Goal: Task Accomplishment & Management: Use online tool/utility

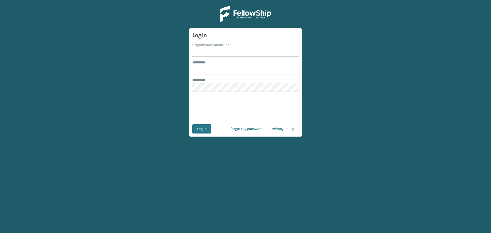
click at [210, 52] on input "Organization Identifier *" at bounding box center [245, 52] width 106 height 9
type input "fellowship - east"
click at [229, 71] on input "******** *" at bounding box center [245, 69] width 106 height 9
type input "****"
click at [206, 127] on button "Log In" at bounding box center [201, 128] width 19 height 9
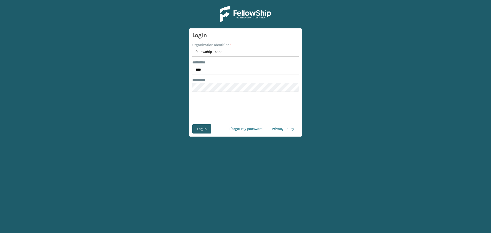
click at [205, 131] on button "Log In" at bounding box center [201, 128] width 19 height 9
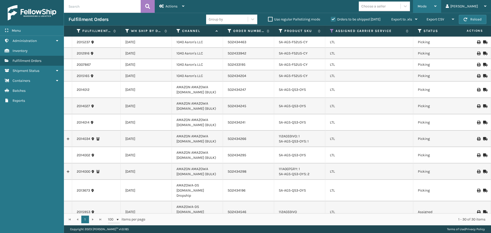
click at [427, 8] on span "Mode" at bounding box center [422, 6] width 9 height 4
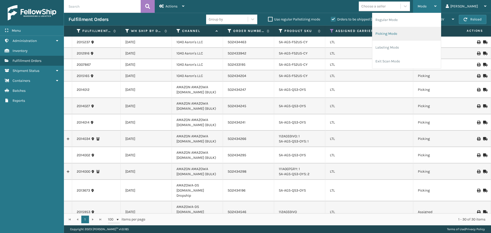
click at [421, 33] on li "Picking Mode" at bounding box center [406, 34] width 69 height 14
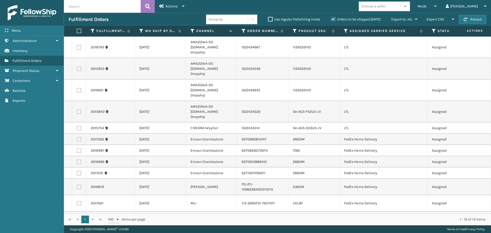
click at [408, 6] on icon at bounding box center [405, 6] width 5 height 5
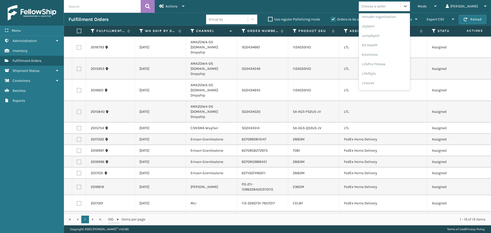
scroll to position [162, 0]
click at [344, 30] on icon at bounding box center [346, 31] width 4 height 5
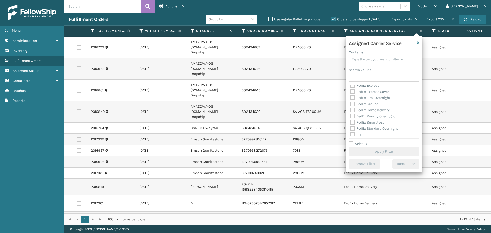
scroll to position [51, 0]
click at [353, 111] on label "LTL" at bounding box center [355, 110] width 11 height 4
click at [351, 111] on input "LTL" at bounding box center [350, 108] width 0 height 3
checkbox input "true"
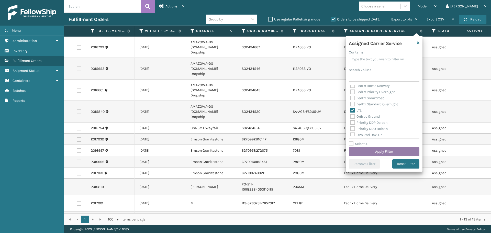
click at [401, 151] on button "Apply Filter" at bounding box center [384, 151] width 71 height 9
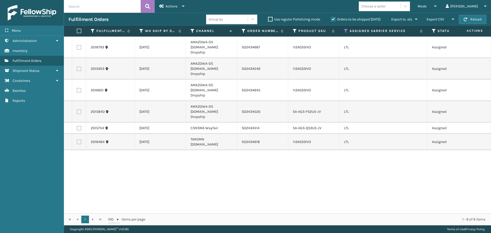
click at [247, 123] on td "SO2434514" at bounding box center [262, 128] width 51 height 11
copy td "SO2434514"
click at [80, 45] on label at bounding box center [79, 47] width 5 height 5
click at [77, 45] on input "checkbox" at bounding box center [77, 46] width 0 height 3
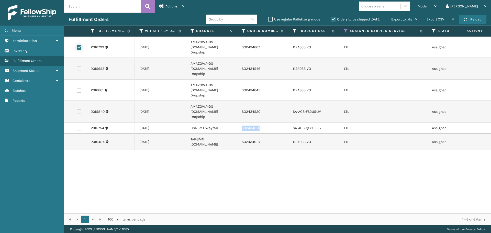
checkbox input "true"
click at [79, 64] on td at bounding box center [79, 68] width 14 height 21
click at [79, 67] on label at bounding box center [79, 69] width 5 height 5
click at [77, 67] on input "checkbox" at bounding box center [77, 68] width 0 height 3
checkbox input "true"
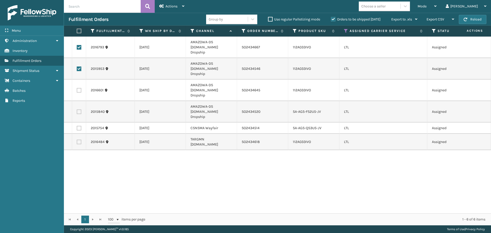
click at [80, 88] on label at bounding box center [79, 90] width 5 height 5
click at [77, 88] on input "checkbox" at bounding box center [77, 89] width 0 height 3
checkbox input "true"
click at [81, 109] on label at bounding box center [79, 111] width 5 height 5
click at [77, 109] on input "checkbox" at bounding box center [77, 110] width 0 height 3
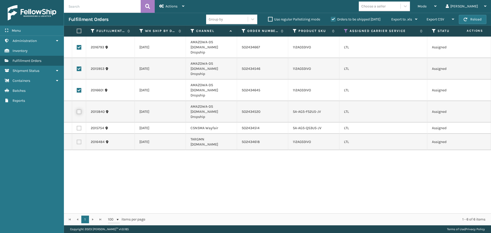
checkbox input "true"
click at [187, 5] on div "Actions Settings Remove All Filters Export Labels Create Picking Batch" at bounding box center [172, 6] width 34 height 13
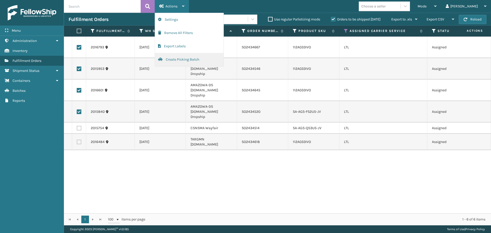
click at [176, 59] on button "Create Picking Batch" at bounding box center [189, 59] width 69 height 13
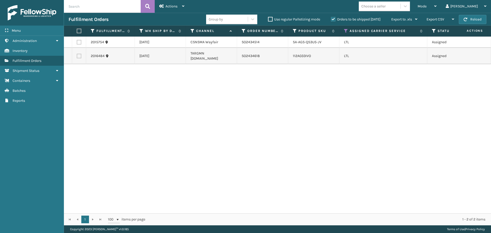
click at [77, 42] on label at bounding box center [79, 42] width 5 height 5
click at [77, 42] on input "checkbox" at bounding box center [77, 41] width 0 height 3
checkbox input "true"
click at [167, 7] on span "Actions" at bounding box center [171, 6] width 12 height 4
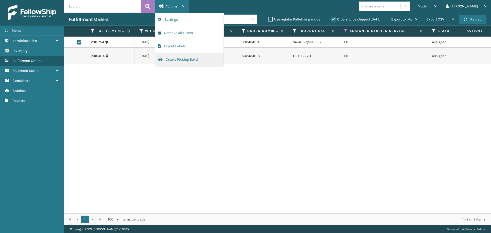
click at [178, 63] on button "Create Picking Batch" at bounding box center [189, 59] width 69 height 13
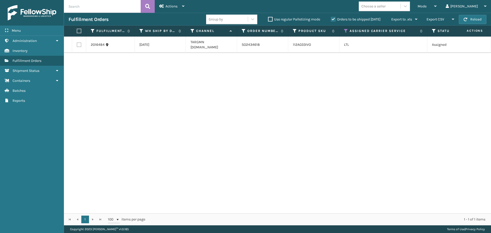
click at [258, 43] on td "SO2434618" at bounding box center [262, 45] width 51 height 16
copy td "SO2434618"
click at [80, 44] on label at bounding box center [79, 44] width 5 height 5
click at [77, 44] on input "checkbox" at bounding box center [77, 43] width 0 height 3
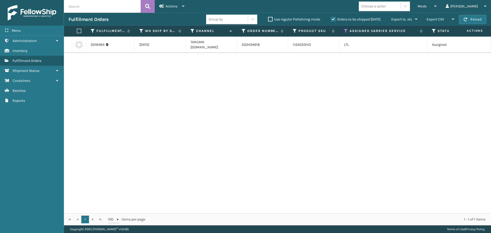
checkbox input "true"
click at [169, 6] on span "Actions" at bounding box center [171, 6] width 12 height 4
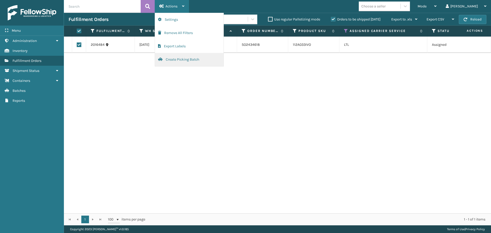
click at [184, 60] on button "Create Picking Batch" at bounding box center [189, 59] width 69 height 13
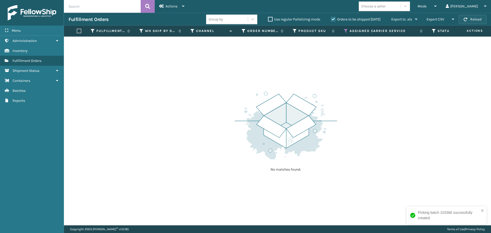
click at [470, 16] on button "Reload" at bounding box center [473, 19] width 28 height 9
